Goal: Information Seeking & Learning: Learn about a topic

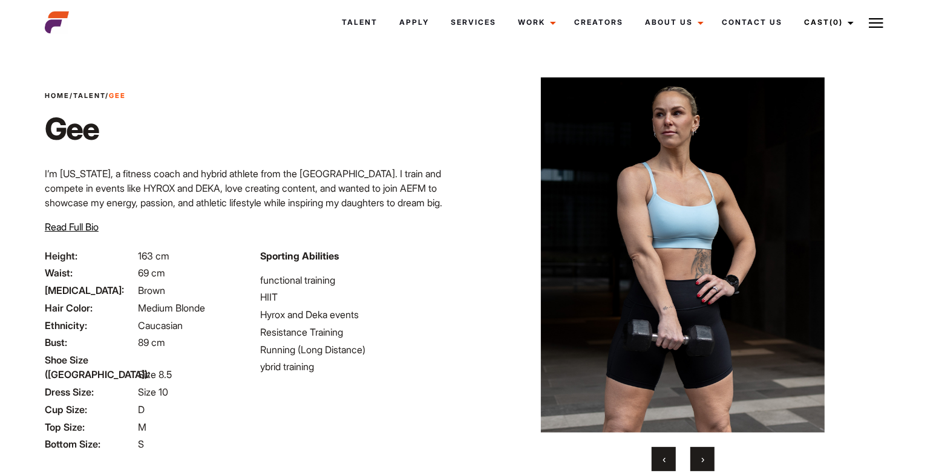
click at [702, 459] on span "›" at bounding box center [702, 459] width 3 height 12
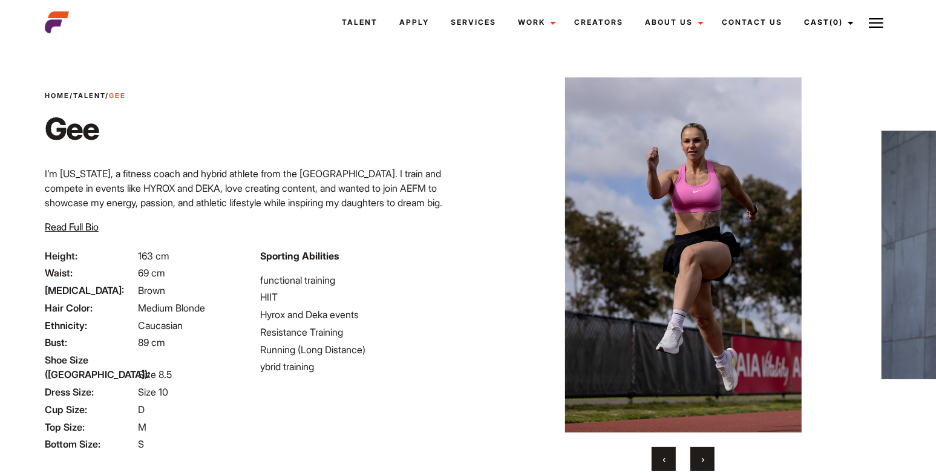
click at [702, 459] on span "›" at bounding box center [702, 459] width 3 height 12
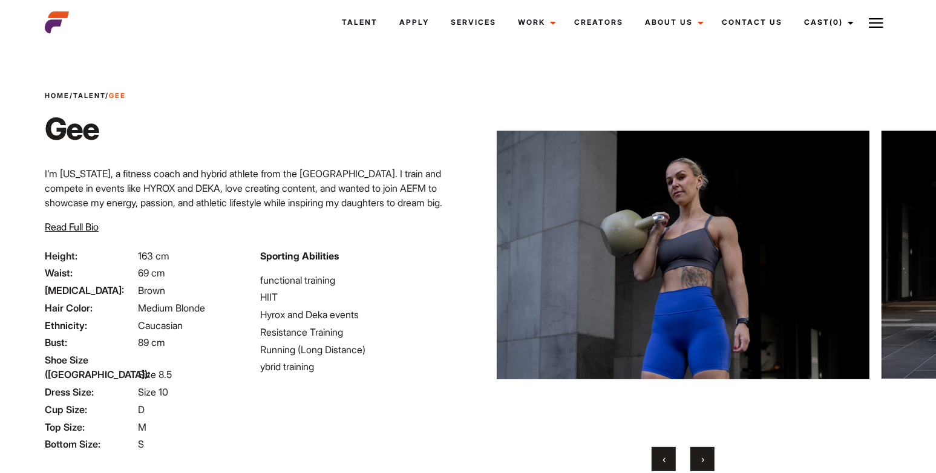
click at [702, 459] on span "›" at bounding box center [702, 459] width 3 height 12
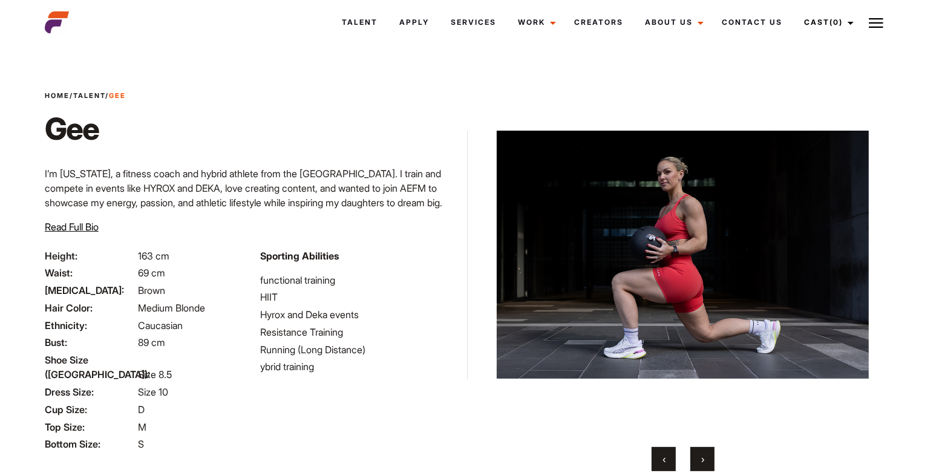
click at [702, 459] on span "›" at bounding box center [702, 459] width 3 height 12
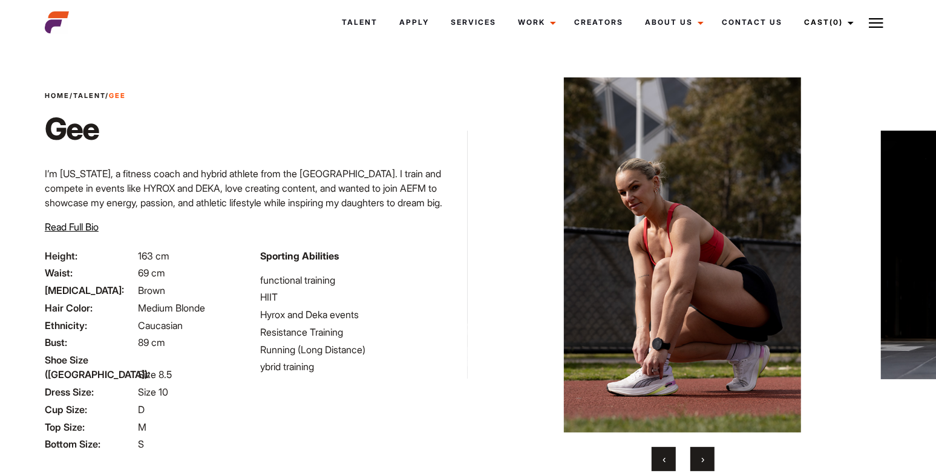
click at [702, 459] on span "›" at bounding box center [702, 459] width 3 height 12
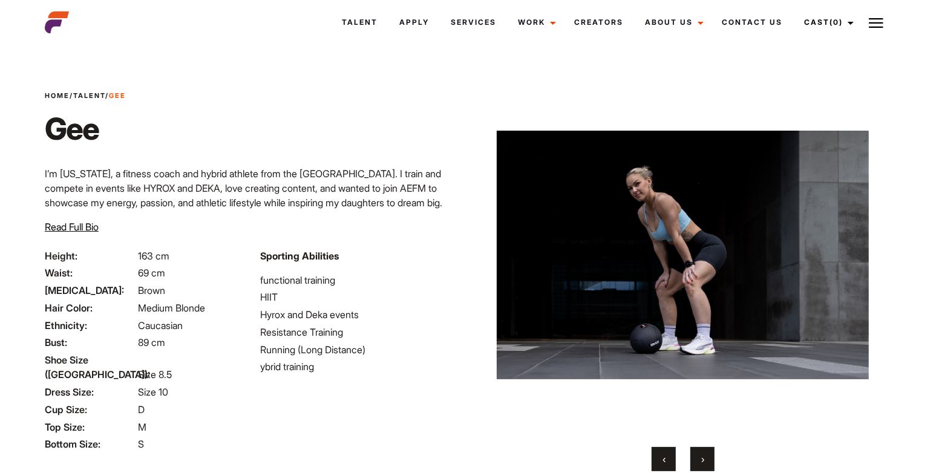
click at [702, 459] on span "›" at bounding box center [702, 459] width 3 height 12
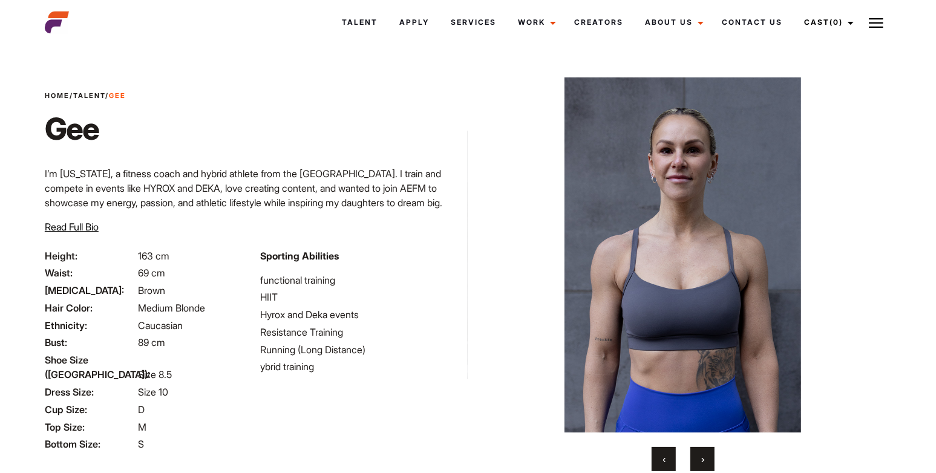
click at [702, 459] on span "›" at bounding box center [702, 459] width 3 height 12
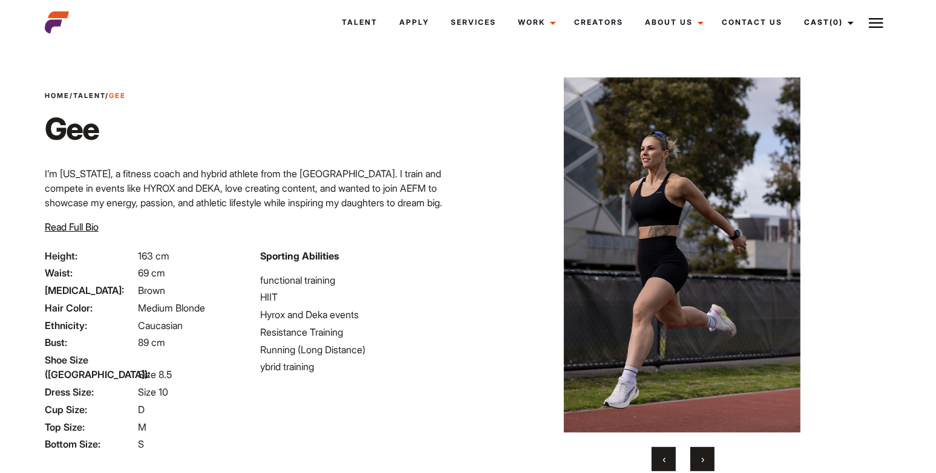
click at [702, 459] on span "›" at bounding box center [702, 459] width 3 height 12
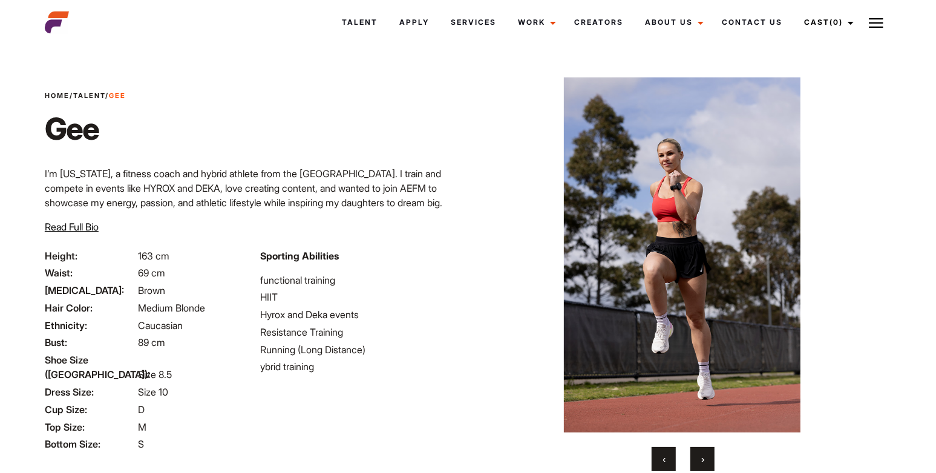
click at [702, 459] on span "›" at bounding box center [702, 459] width 3 height 12
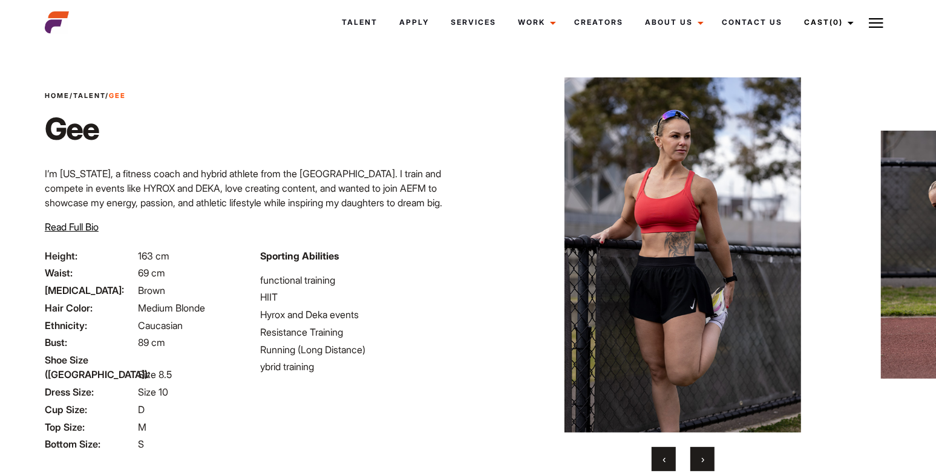
click at [702, 459] on span "›" at bounding box center [702, 459] width 3 height 12
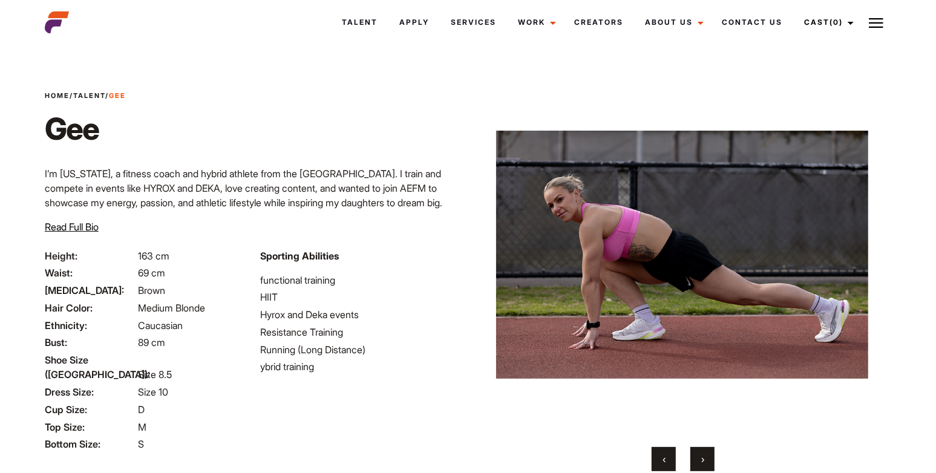
click at [702, 459] on span "›" at bounding box center [702, 459] width 3 height 12
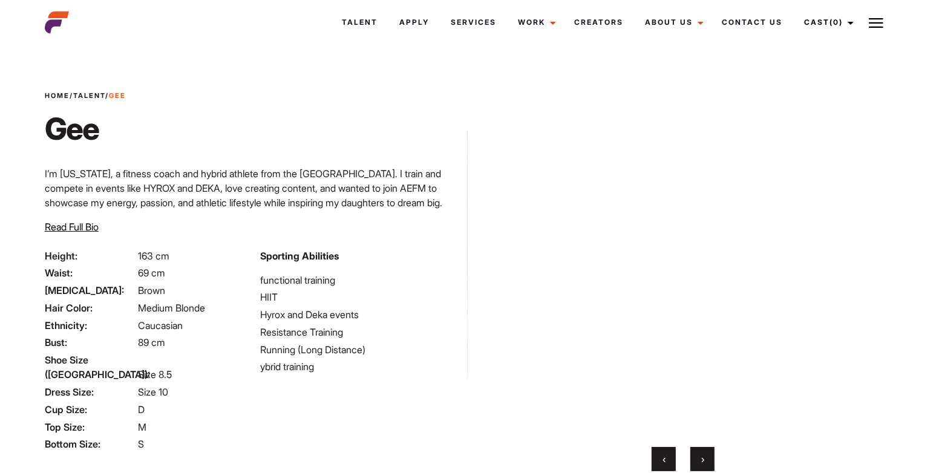
click at [702, 459] on span "›" at bounding box center [702, 459] width 3 height 12
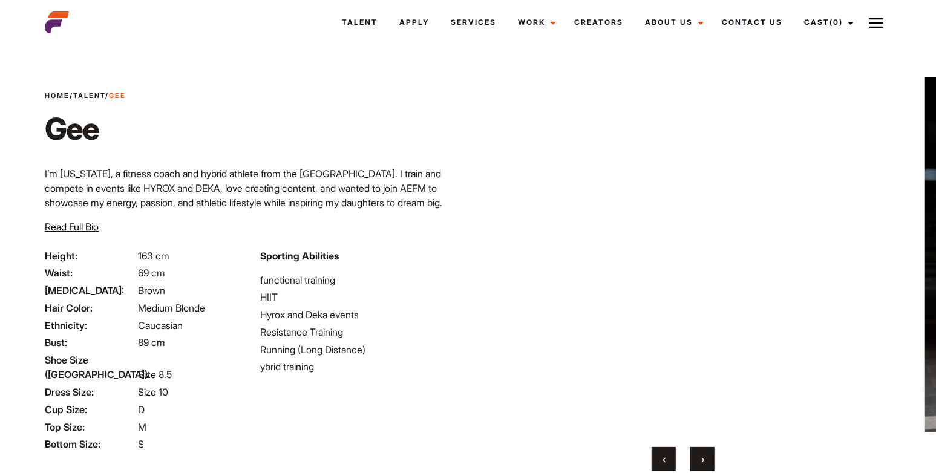
click at [702, 459] on span "›" at bounding box center [702, 459] width 3 height 12
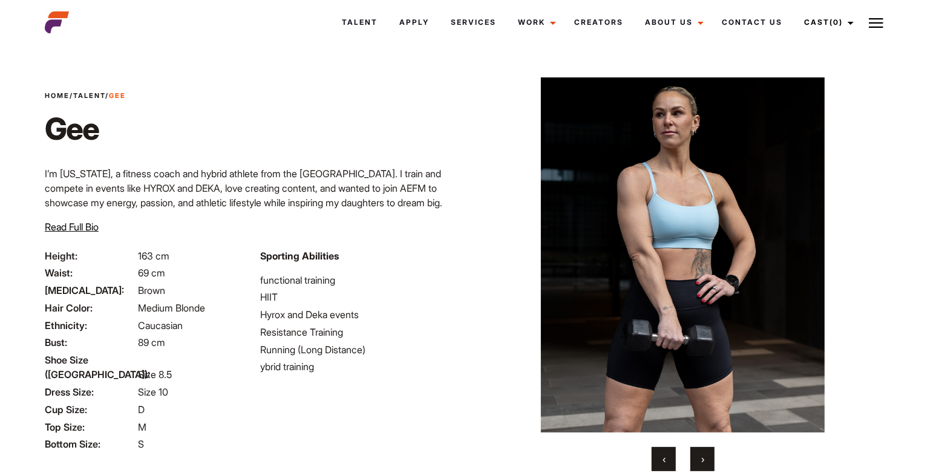
click at [702, 459] on span "›" at bounding box center [702, 459] width 3 height 12
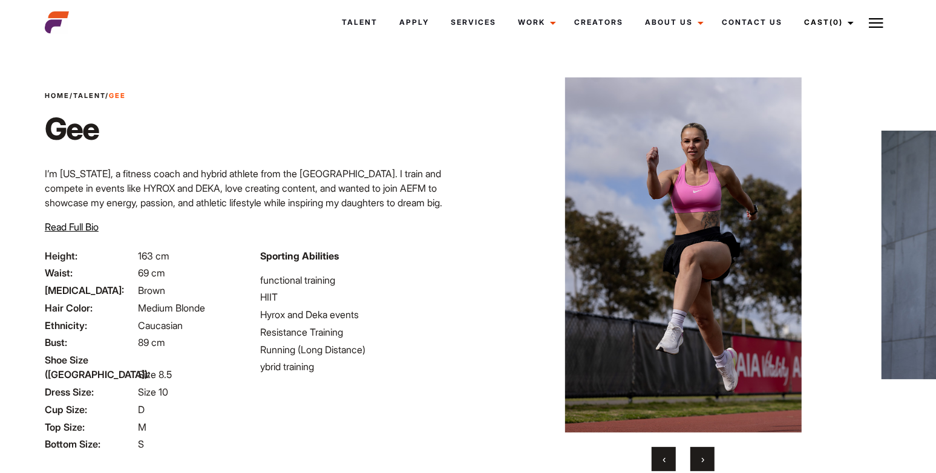
click at [702, 459] on span "›" at bounding box center [702, 459] width 3 height 12
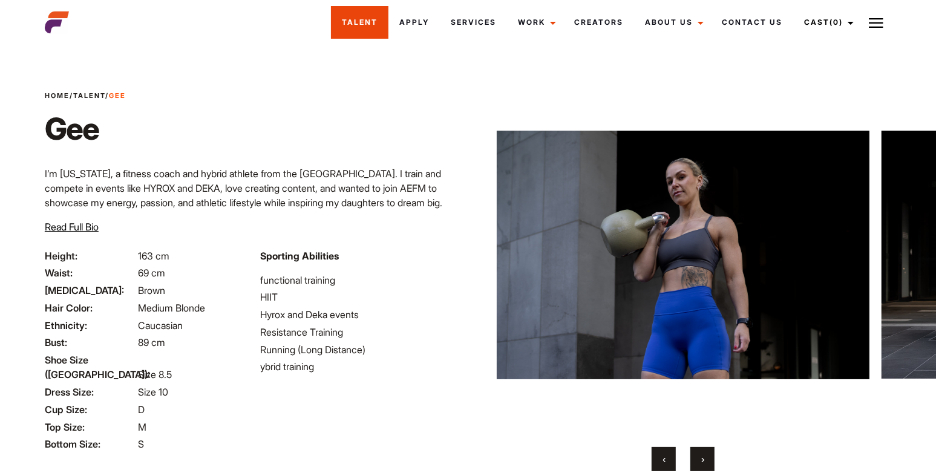
click at [358, 24] on link "Talent" at bounding box center [359, 22] width 57 height 33
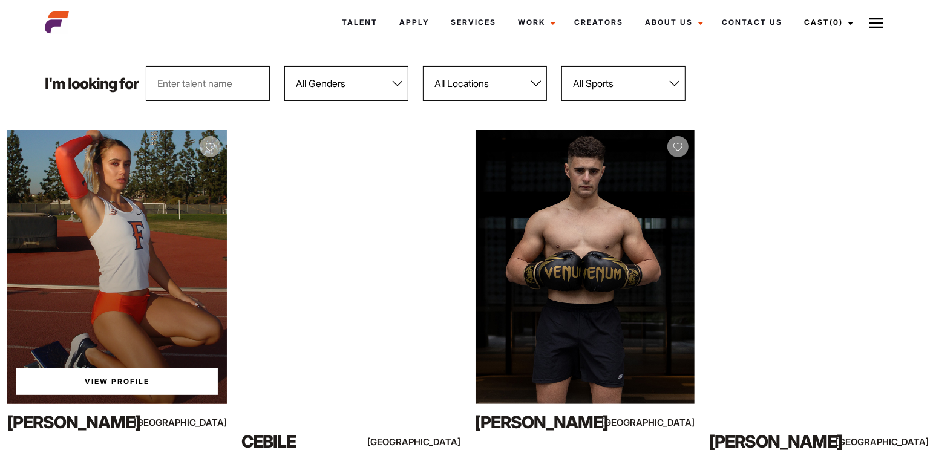
scroll to position [142, 0]
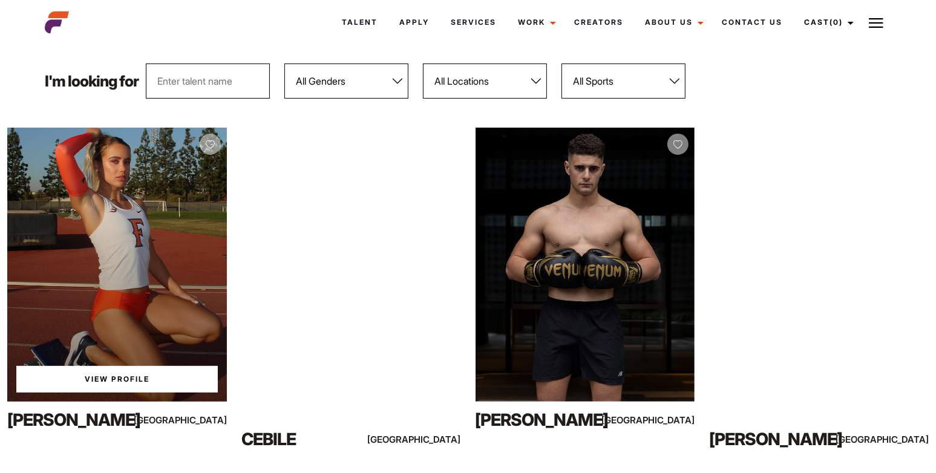
click at [148, 387] on link "View Profile" at bounding box center [116, 379] width 201 height 27
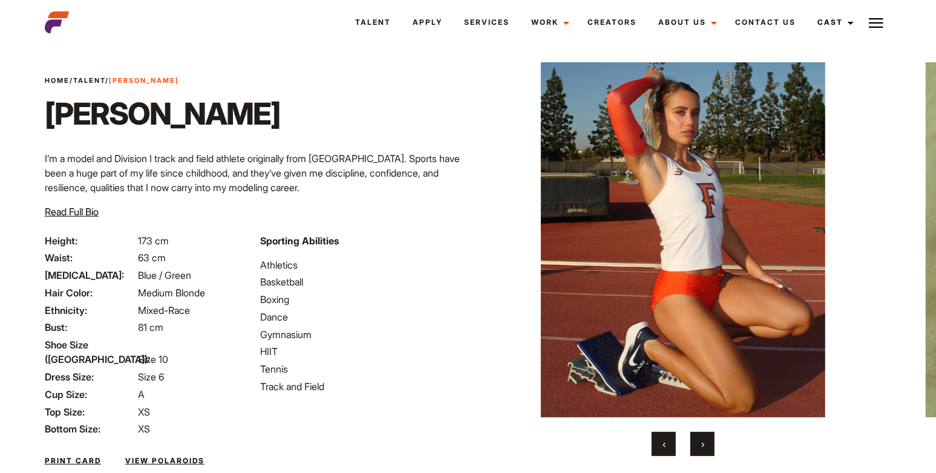
scroll to position [21, 0]
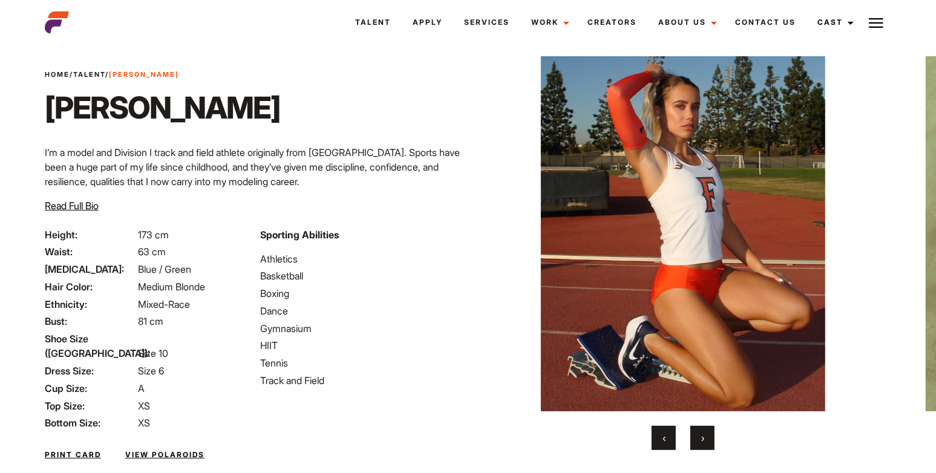
click at [705, 437] on button "›" at bounding box center [702, 438] width 24 height 24
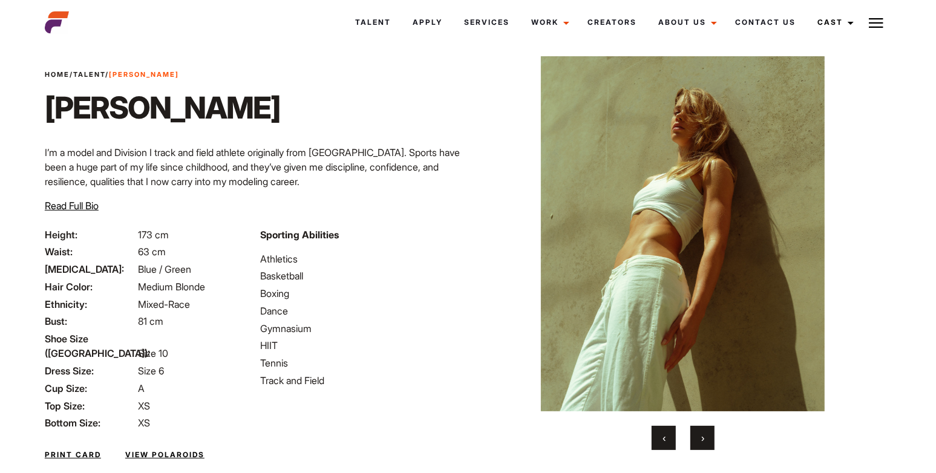
click at [705, 437] on button "›" at bounding box center [702, 438] width 24 height 24
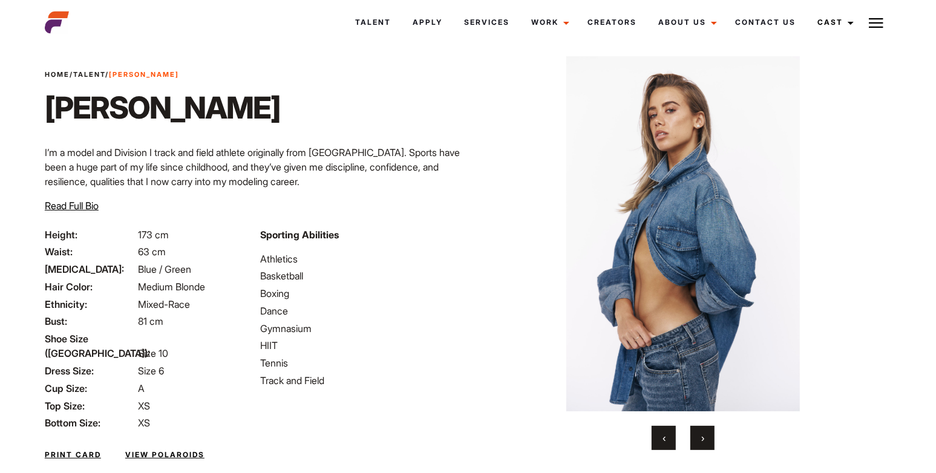
click at [705, 437] on button "›" at bounding box center [702, 438] width 24 height 24
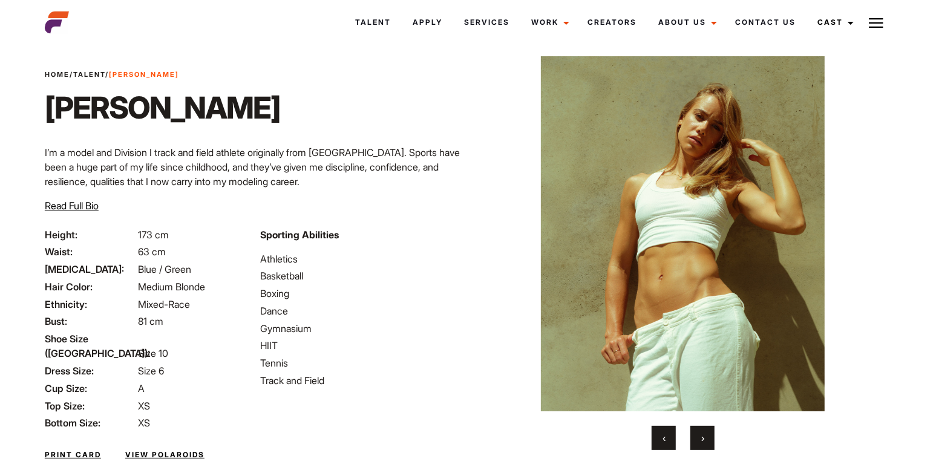
click at [705, 437] on button "›" at bounding box center [702, 438] width 24 height 24
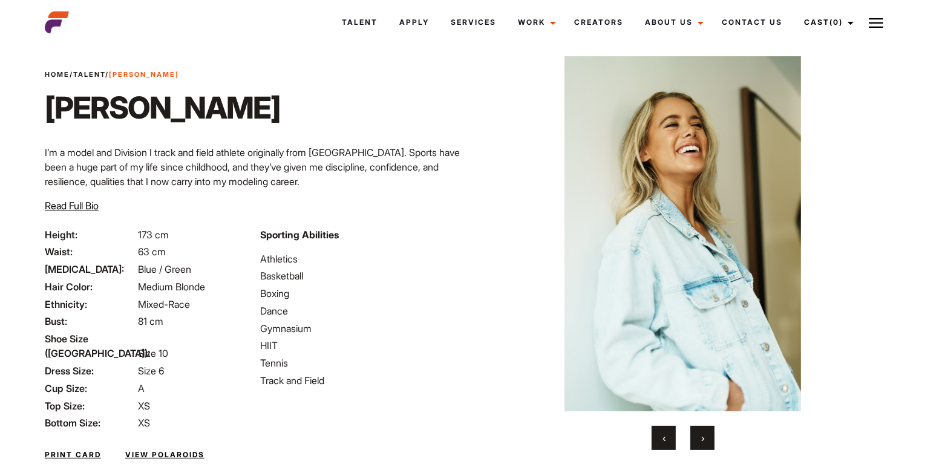
click at [705, 437] on button "›" at bounding box center [702, 438] width 24 height 24
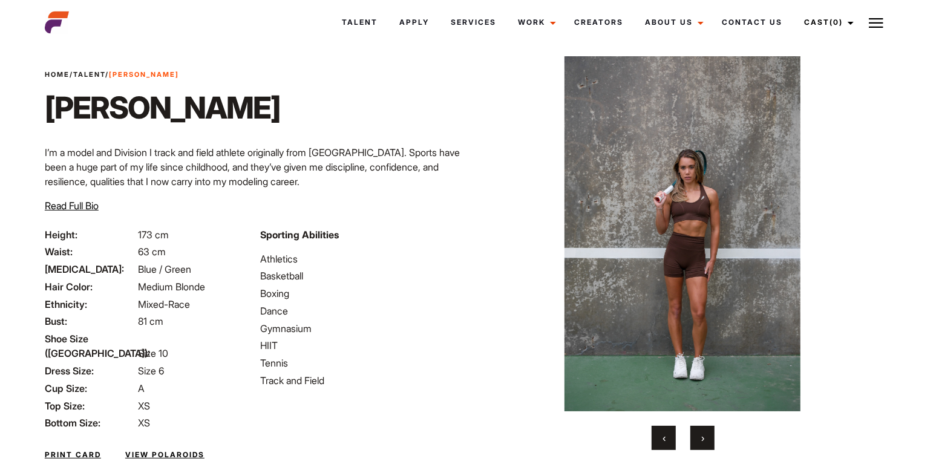
click at [705, 437] on button "›" at bounding box center [702, 438] width 24 height 24
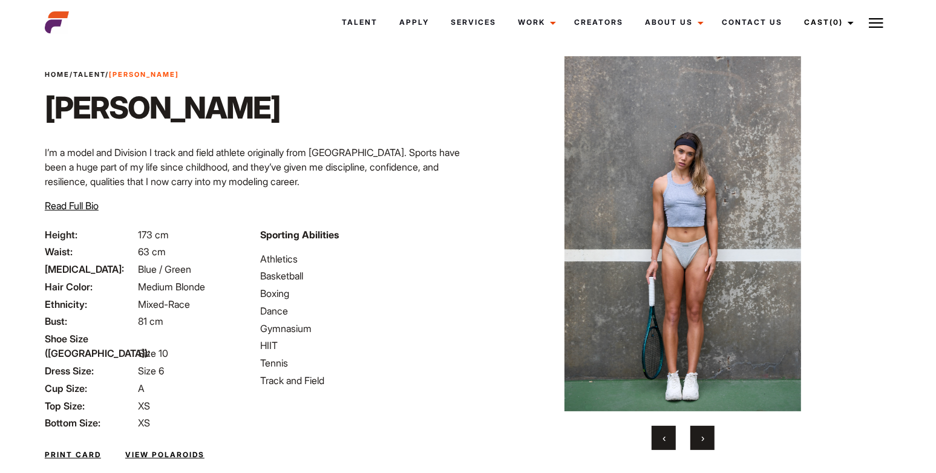
click at [705, 437] on button "›" at bounding box center [702, 438] width 24 height 24
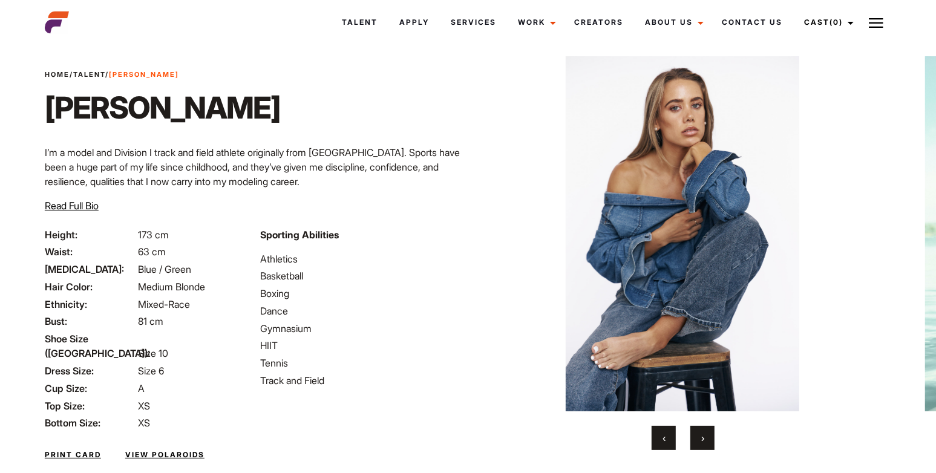
click at [705, 437] on button "›" at bounding box center [702, 438] width 24 height 24
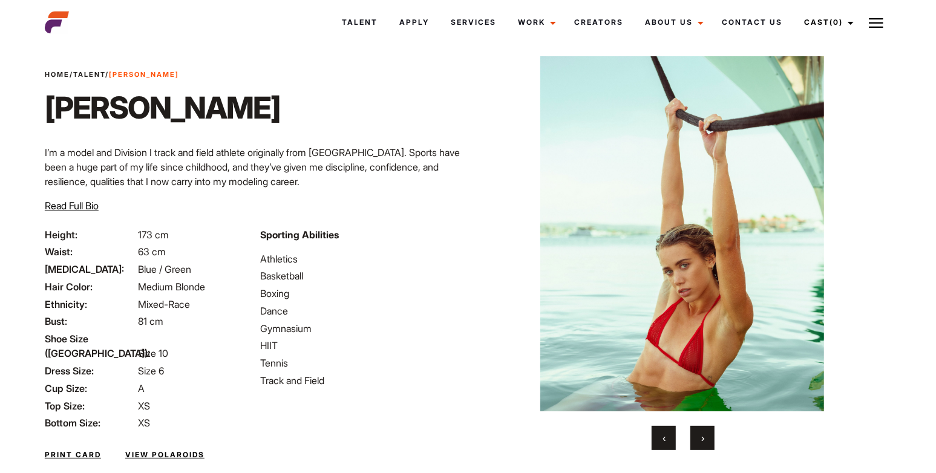
click at [705, 437] on button "›" at bounding box center [702, 438] width 24 height 24
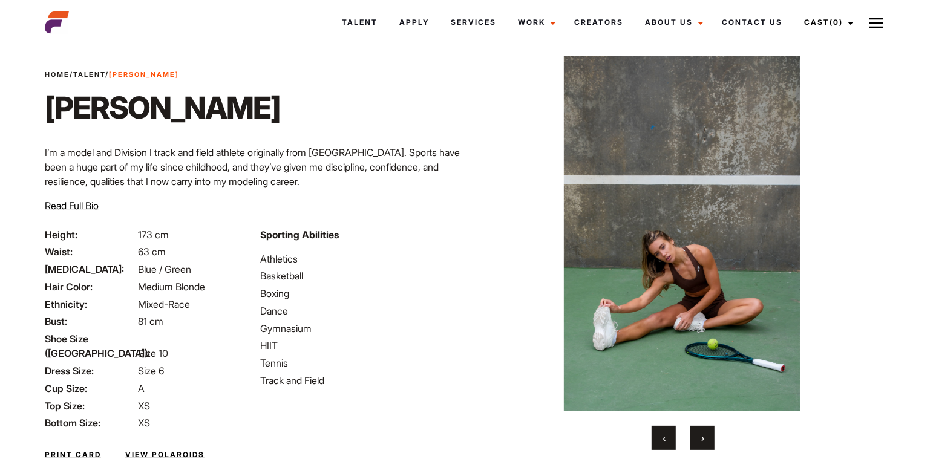
click at [705, 437] on button "›" at bounding box center [702, 438] width 24 height 24
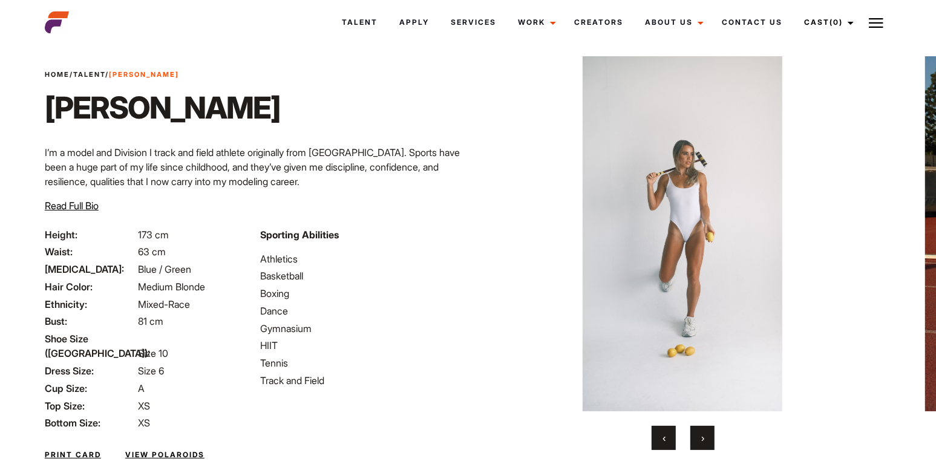
click at [705, 437] on button "›" at bounding box center [702, 438] width 24 height 24
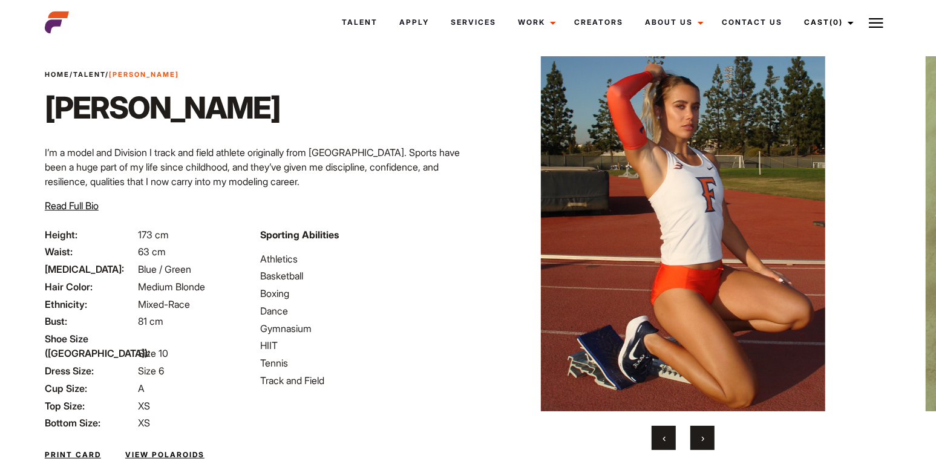
click at [705, 437] on button "›" at bounding box center [702, 438] width 24 height 24
